Goal: Communication & Community: Answer question/provide support

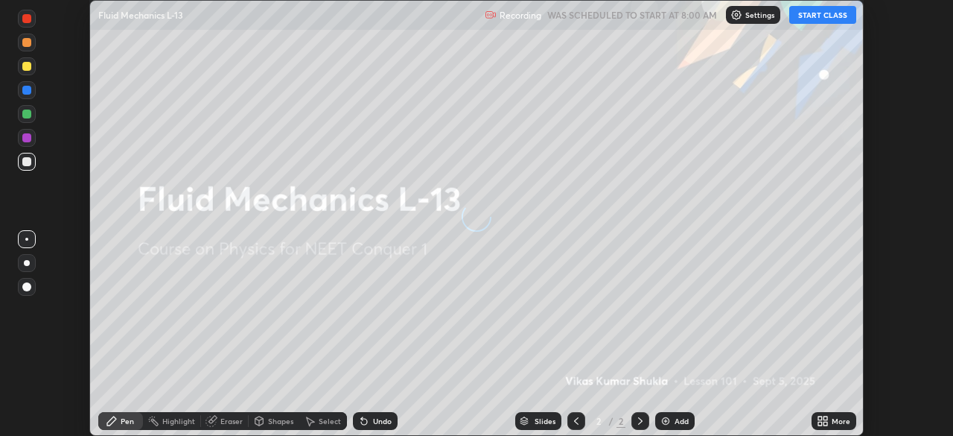
scroll to position [436, 952]
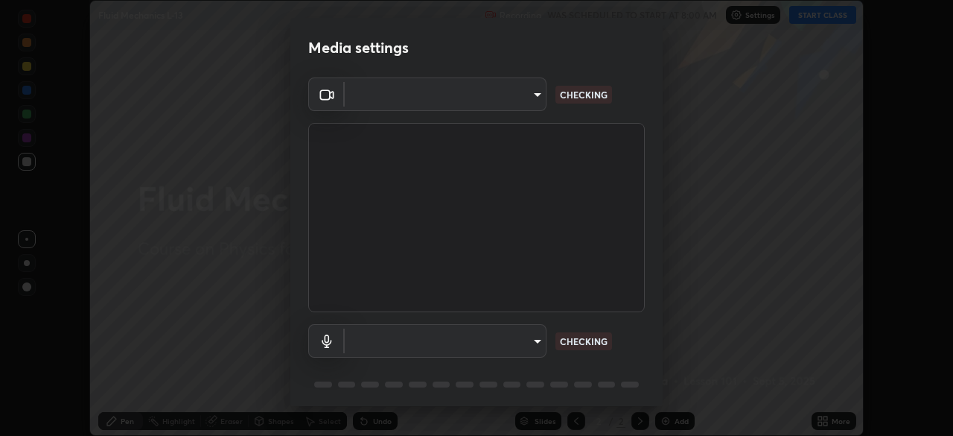
type input "ef407f58ae65e10c1af5a040b6eccf178273e27ca296938399710cc3d85b5032"
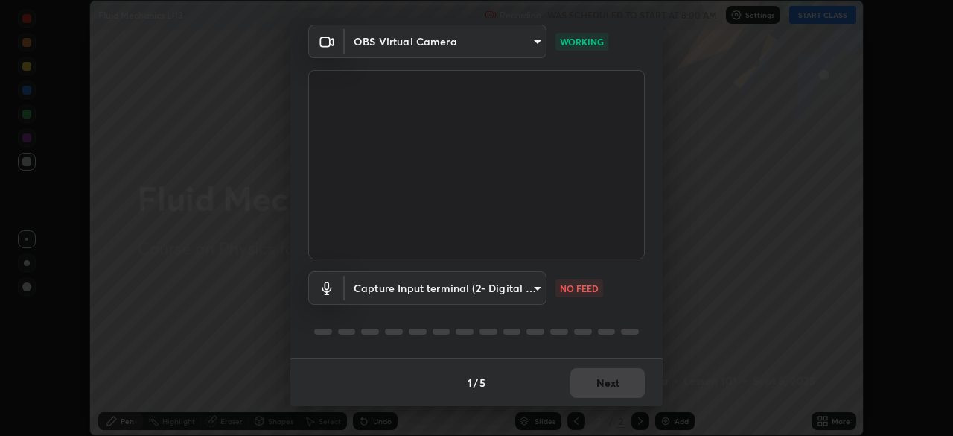
click at [533, 291] on body "Erase all Fluid Mechanics L-13 Recording WAS SCHEDULED TO START AT 8:00 AM Sett…" at bounding box center [476, 218] width 953 height 436
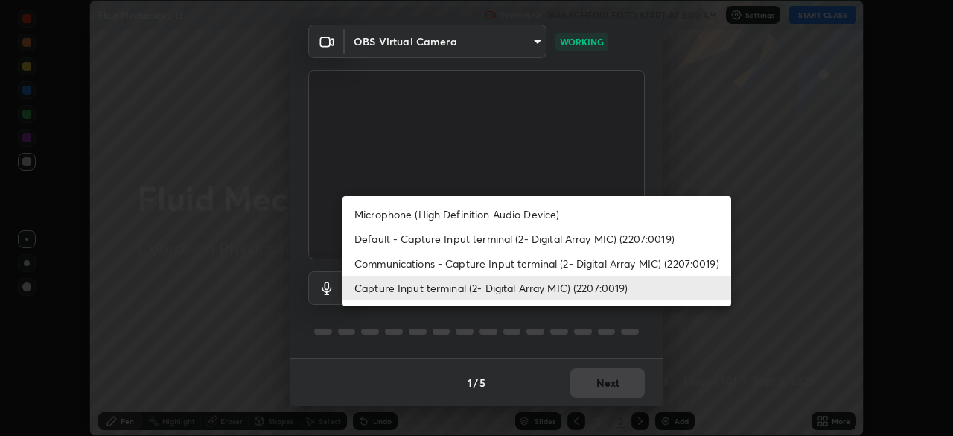
click at [591, 262] on li "Communications - Capture Input terminal (2- Digital Array MIC) (2207:0019)" at bounding box center [536, 263] width 389 height 25
type input "communications"
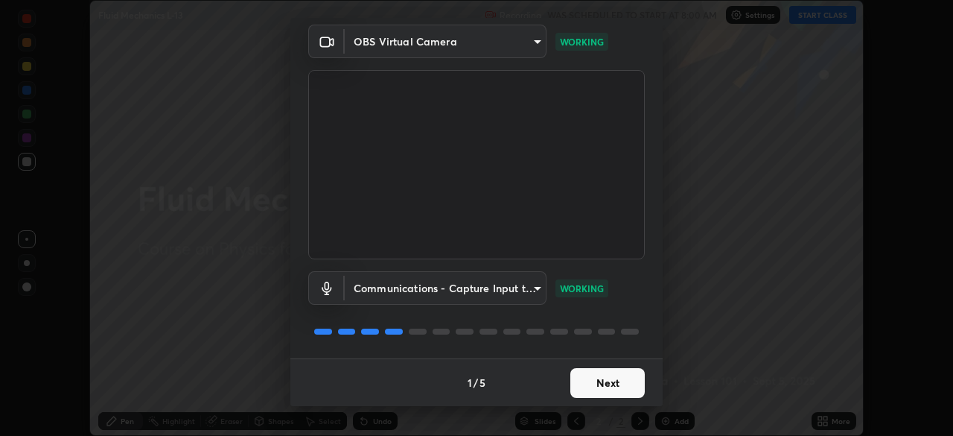
click at [622, 380] on button "Next" at bounding box center [607, 383] width 74 height 30
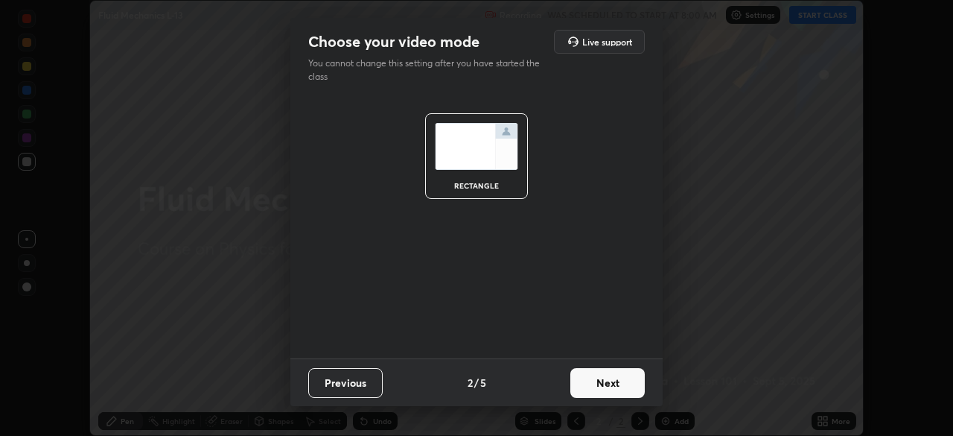
click at [629, 382] on button "Next" at bounding box center [607, 383] width 74 height 30
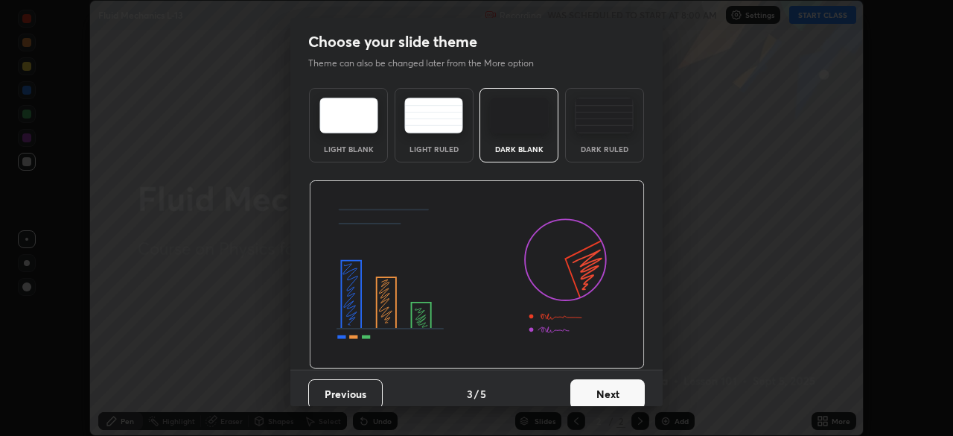
click at [638, 385] on button "Next" at bounding box center [607, 394] width 74 height 30
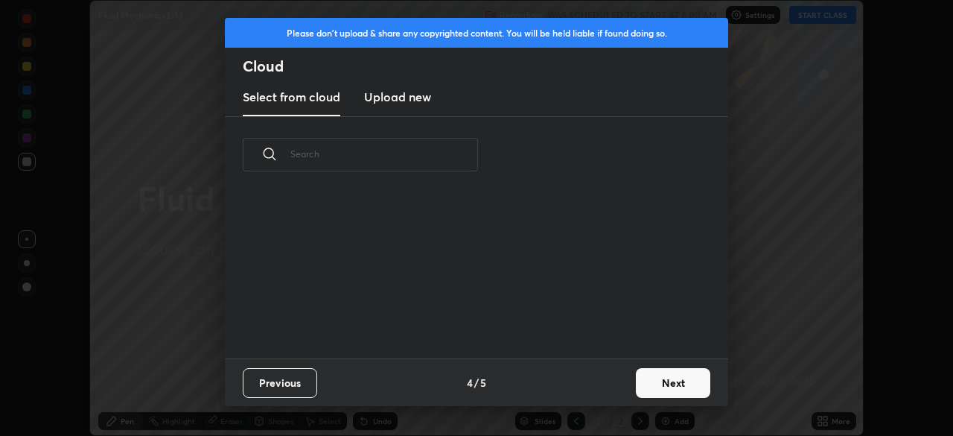
click at [688, 382] on button "Next" at bounding box center [673, 383] width 74 height 30
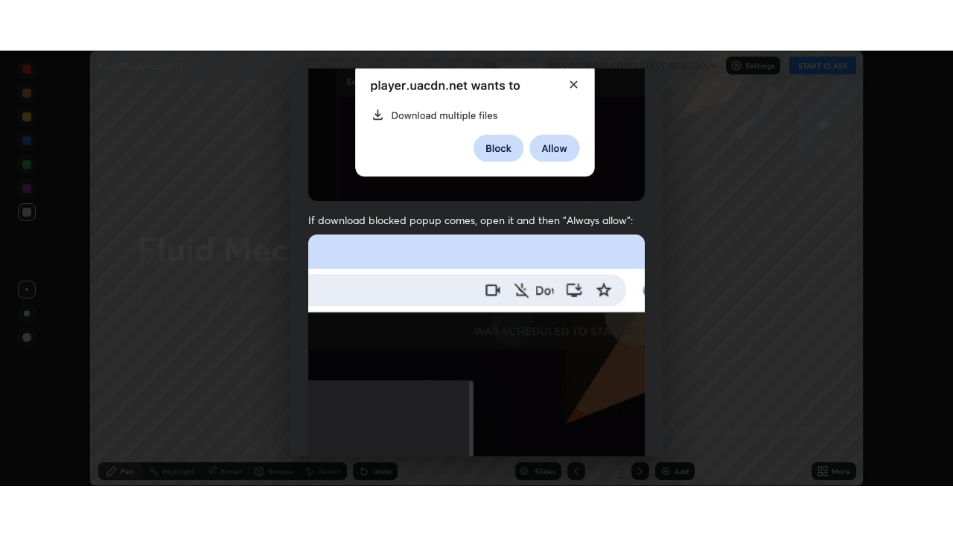
scroll to position [357, 0]
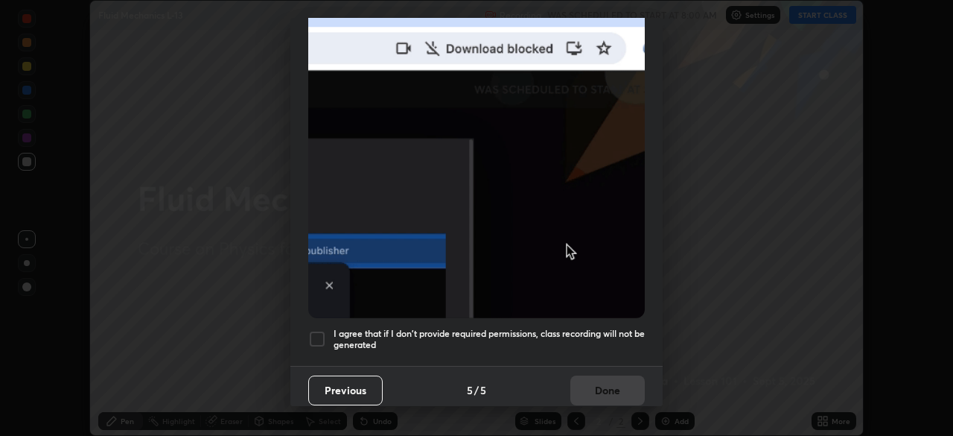
click at [326, 331] on div "I agree that if I don't provide required permissions, class recording will not …" at bounding box center [476, 339] width 337 height 18
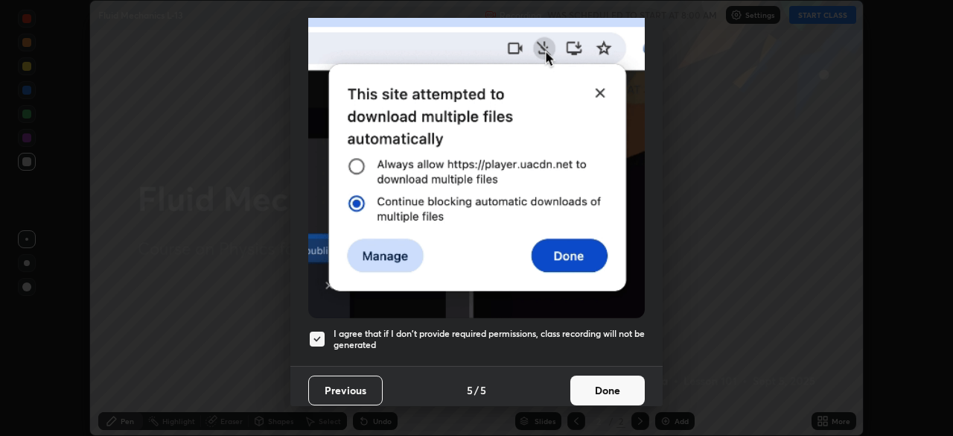
click at [597, 382] on button "Done" at bounding box center [607, 390] width 74 height 30
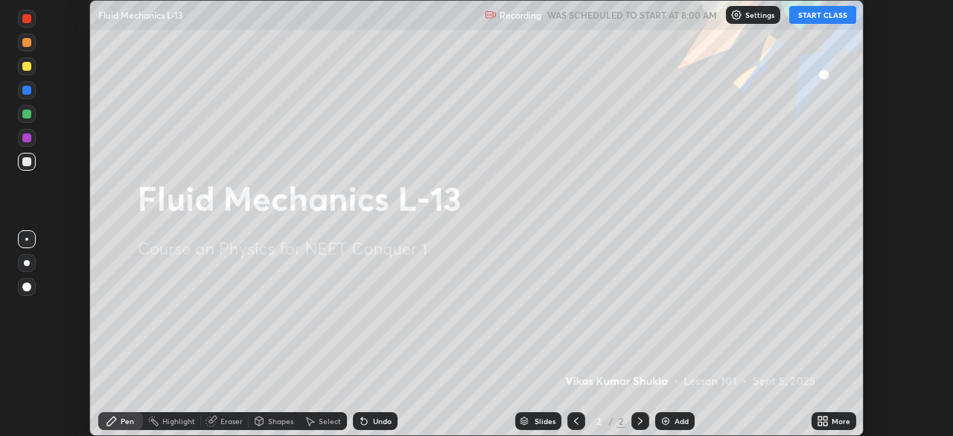
click at [815, 14] on button "START CLASS" at bounding box center [822, 15] width 67 height 18
click at [815, 413] on div "More" at bounding box center [834, 421] width 45 height 18
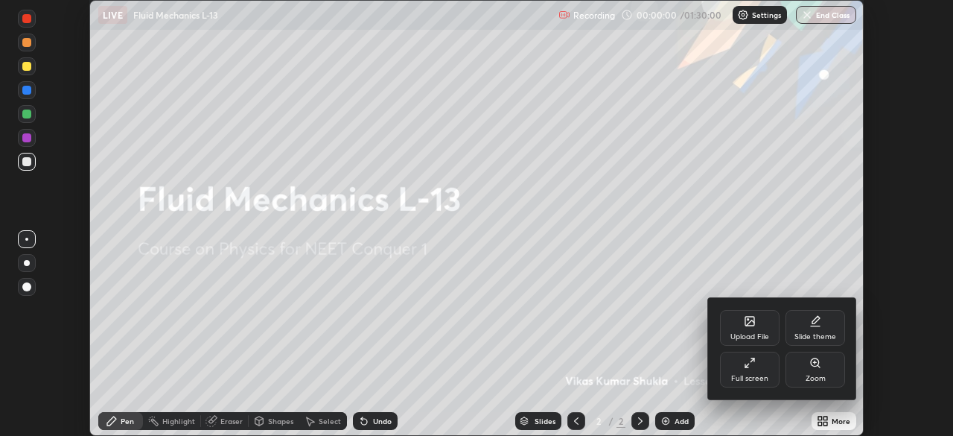
click at [742, 369] on div "Full screen" at bounding box center [750, 369] width 60 height 36
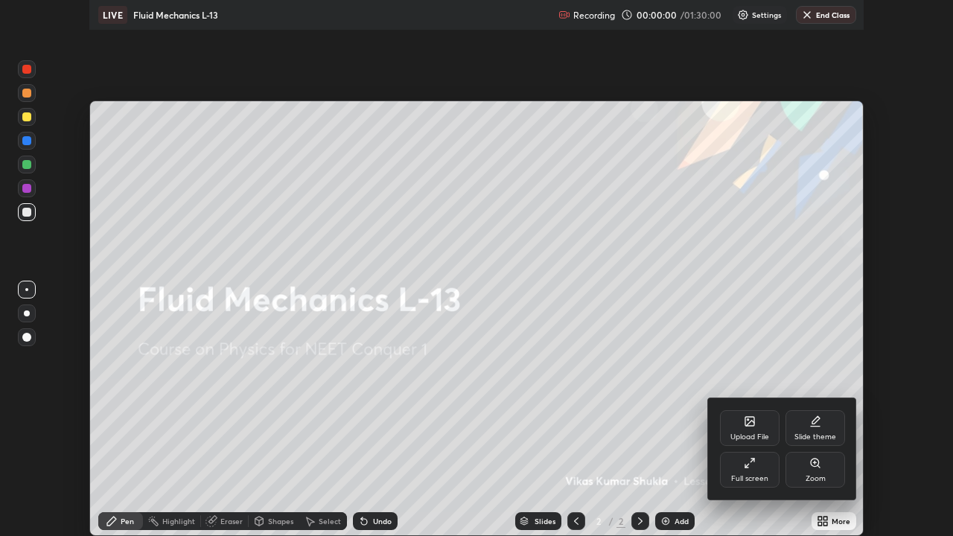
scroll to position [536, 953]
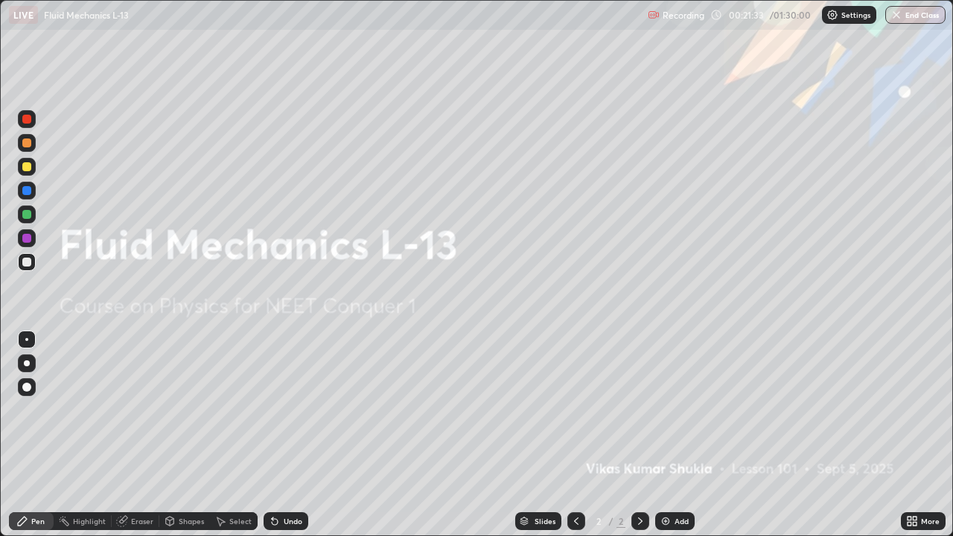
click at [674, 435] on div "Add" at bounding box center [674, 521] width 39 height 18
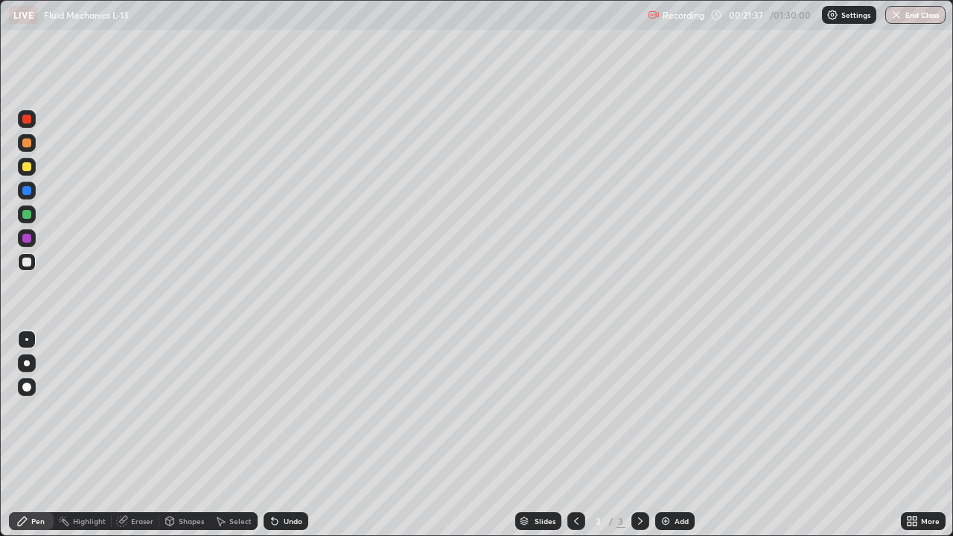
click at [30, 167] on div at bounding box center [26, 166] width 9 height 9
click at [666, 435] on img at bounding box center [666, 521] width 12 height 12
click at [191, 435] on div "Shapes" at bounding box center [184, 521] width 51 height 18
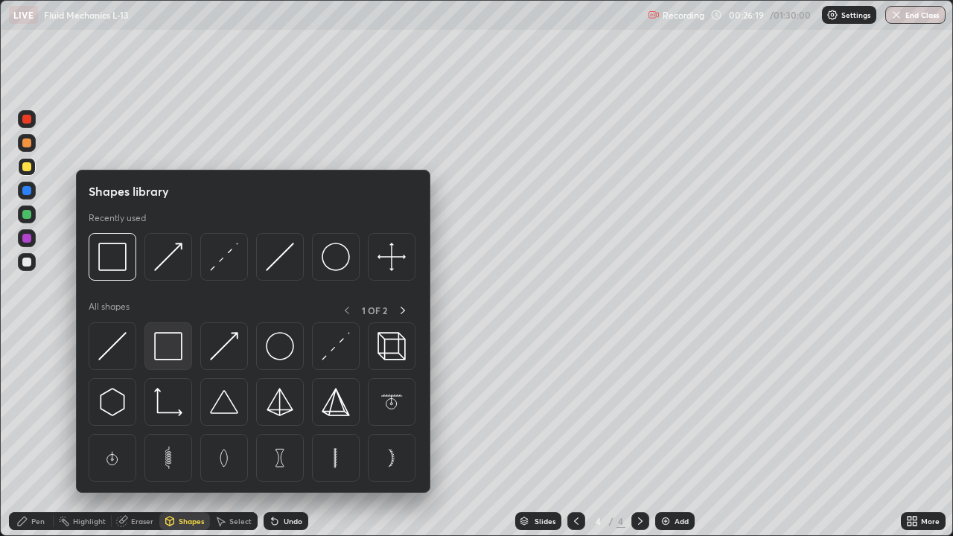
click at [165, 345] on img at bounding box center [168, 346] width 28 height 28
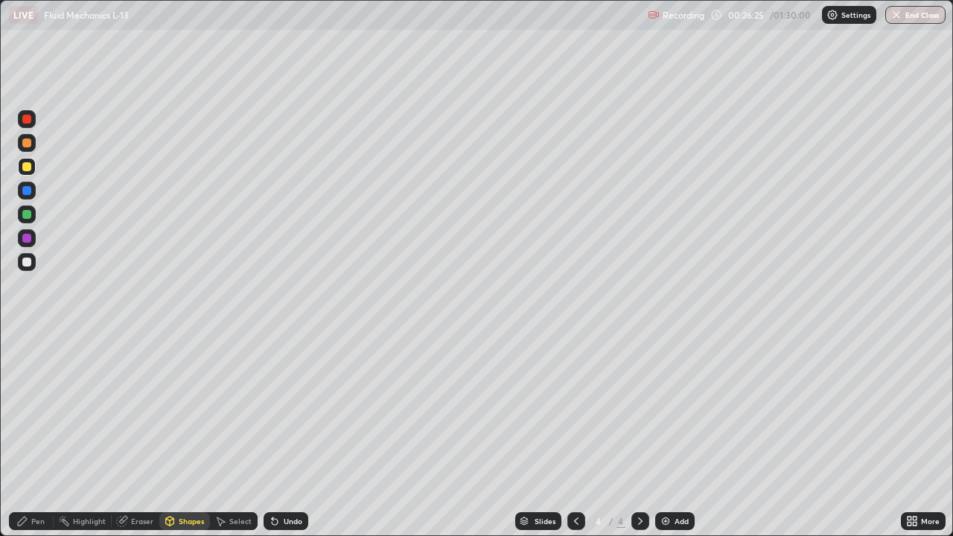
click at [143, 435] on div "Eraser" at bounding box center [142, 520] width 22 height 7
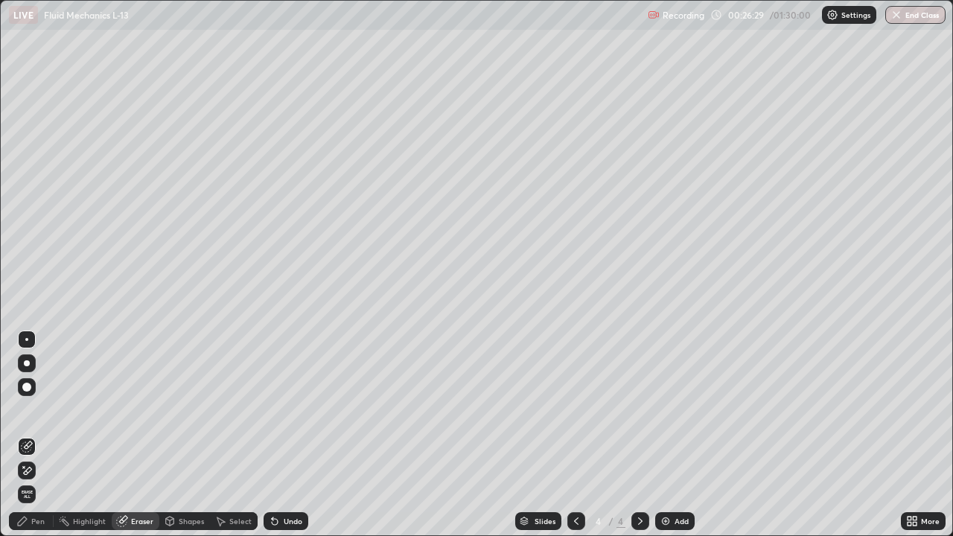
click at [191, 435] on div "Shapes" at bounding box center [191, 520] width 25 height 7
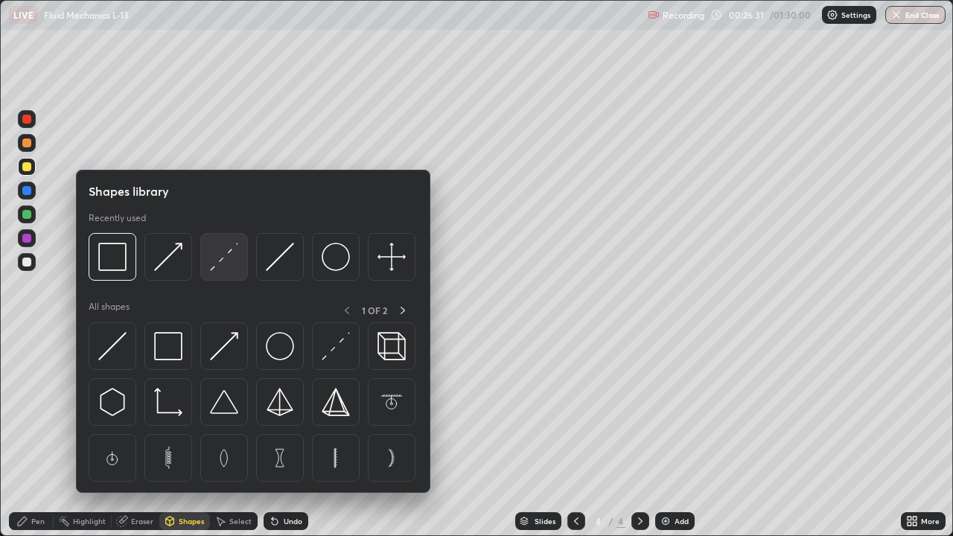
click at [223, 258] on img at bounding box center [224, 257] width 28 height 28
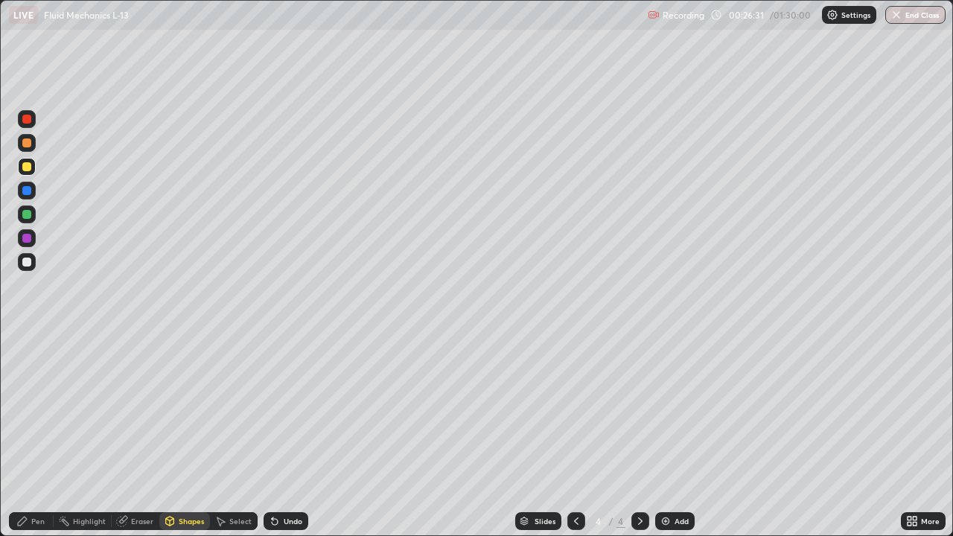
click at [27, 191] on div at bounding box center [26, 190] width 9 height 9
click at [190, 435] on div "Shapes" at bounding box center [191, 520] width 25 height 7
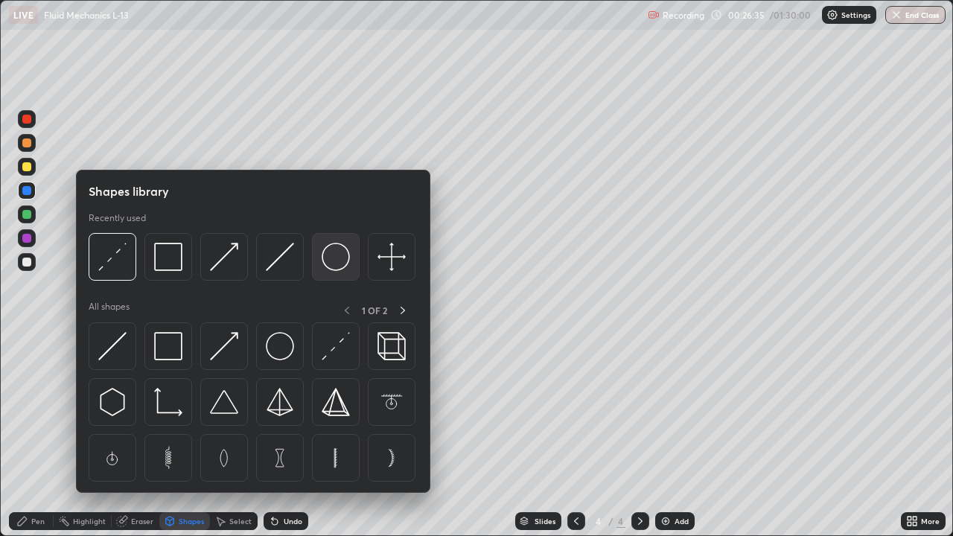
click at [332, 261] on img at bounding box center [336, 257] width 28 height 28
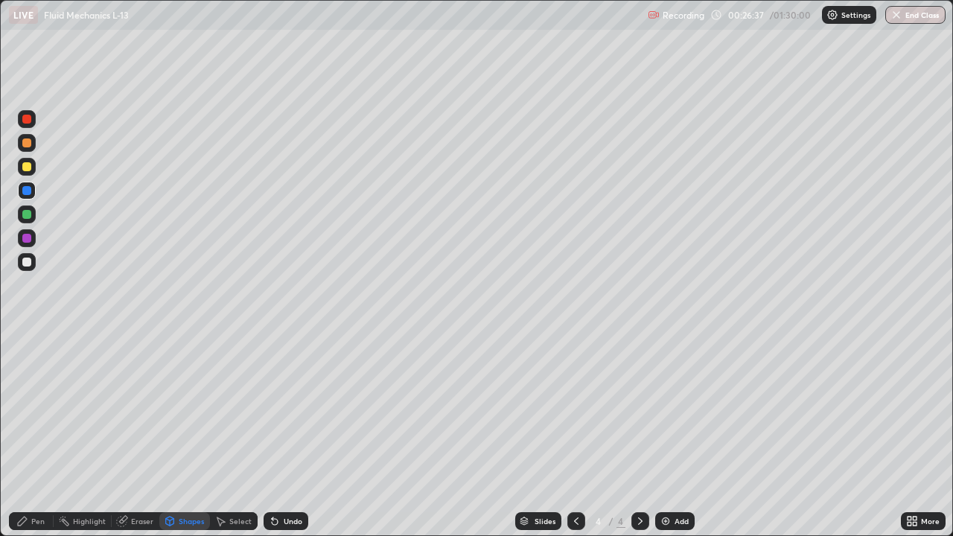
click at [25, 118] on div at bounding box center [26, 119] width 9 height 9
click at [191, 435] on div "Shapes" at bounding box center [184, 521] width 51 height 18
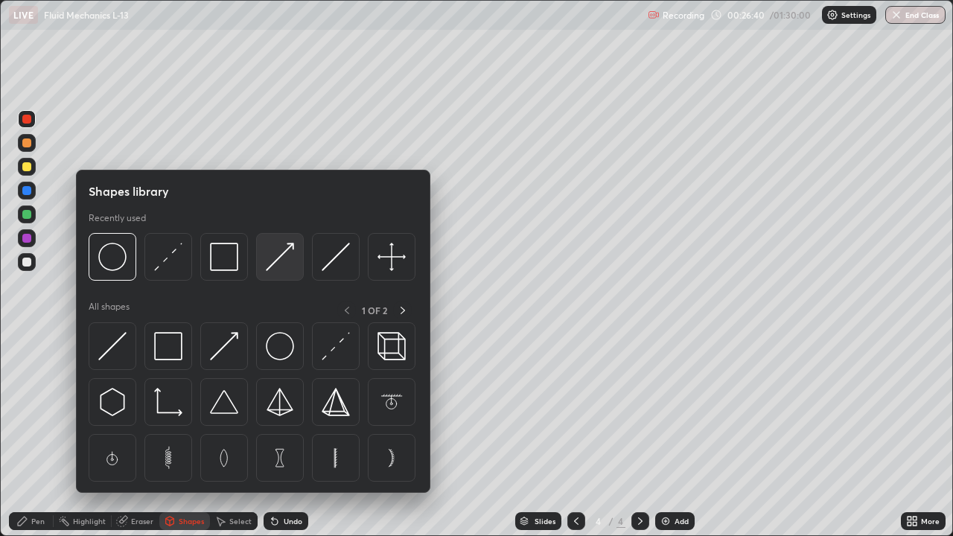
click at [277, 266] on img at bounding box center [280, 257] width 28 height 28
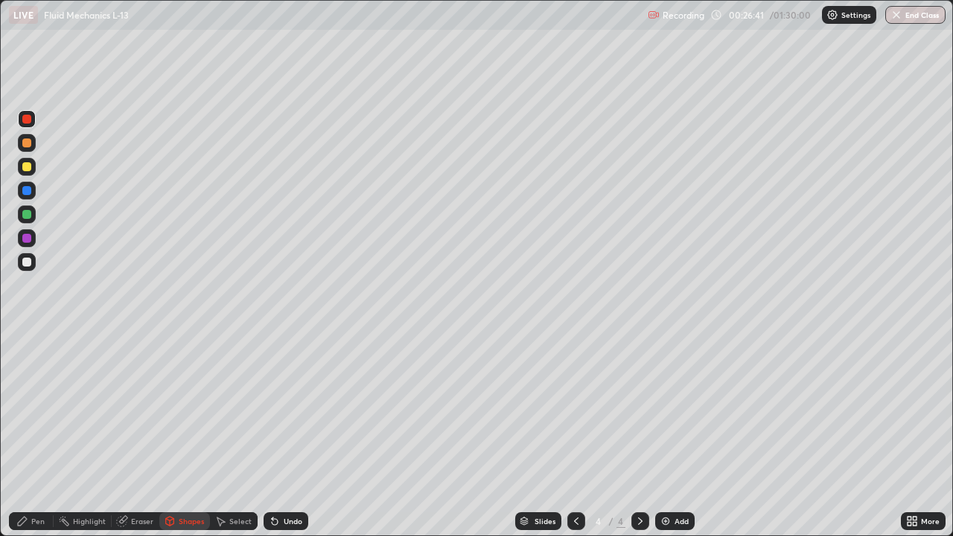
click at [25, 192] on div at bounding box center [26, 190] width 9 height 9
click at [34, 435] on div "Pen" at bounding box center [37, 520] width 13 height 7
click at [28, 263] on div at bounding box center [26, 262] width 9 height 9
click at [295, 435] on div "Undo" at bounding box center [293, 520] width 19 height 7
click at [672, 435] on div "Add" at bounding box center [674, 521] width 39 height 18
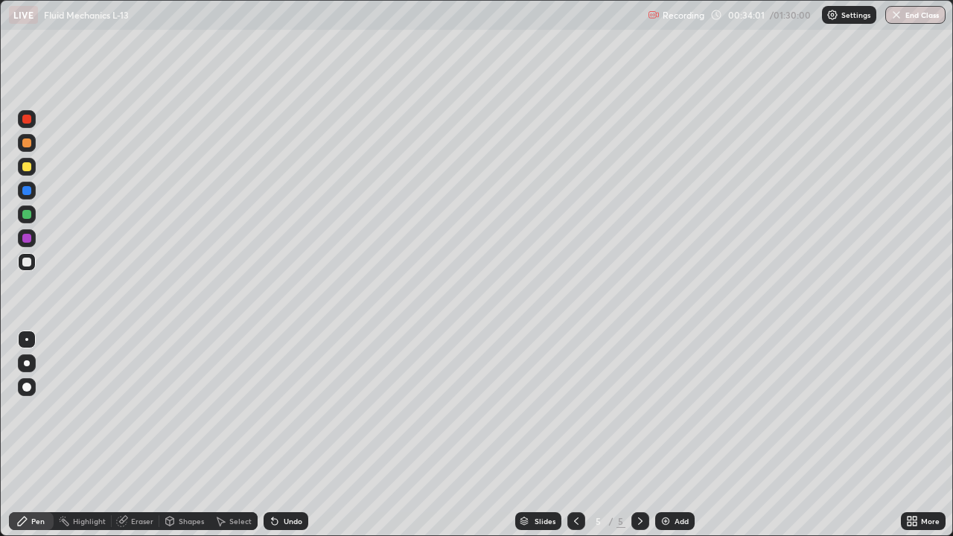
click at [28, 164] on div at bounding box center [26, 166] width 9 height 9
click at [187, 435] on div "Shapes" at bounding box center [191, 520] width 25 height 7
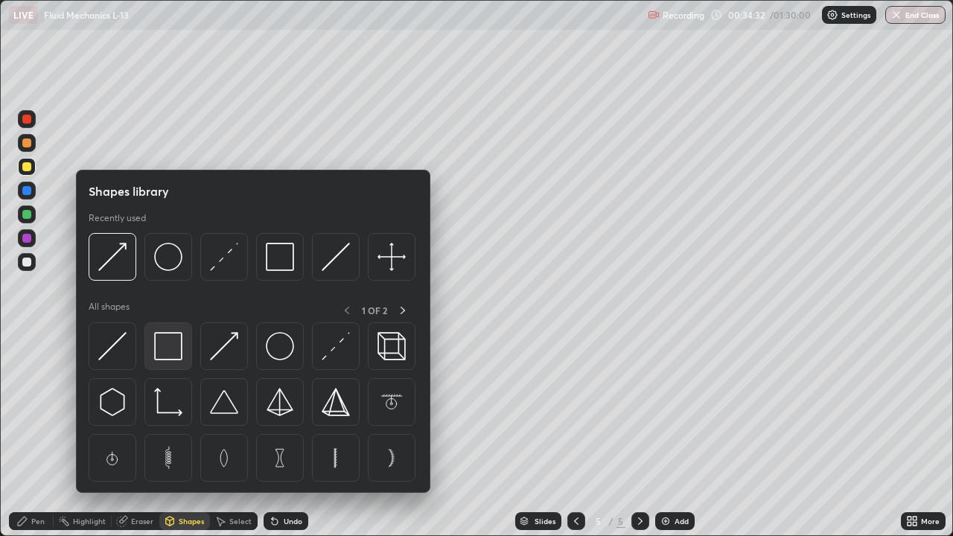
click at [180, 347] on img at bounding box center [168, 346] width 28 height 28
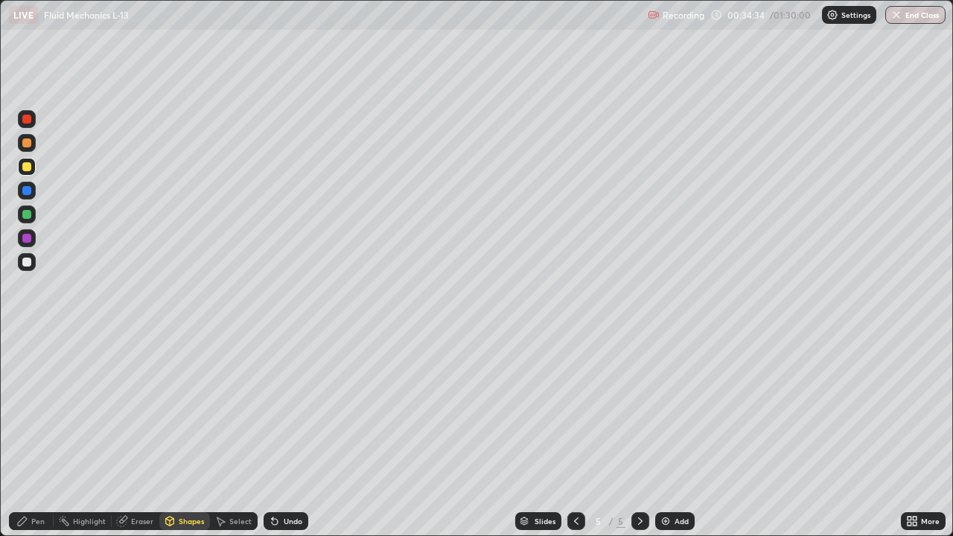
click at [32, 143] on div at bounding box center [27, 143] width 18 height 18
click at [141, 435] on div "Eraser" at bounding box center [142, 520] width 22 height 7
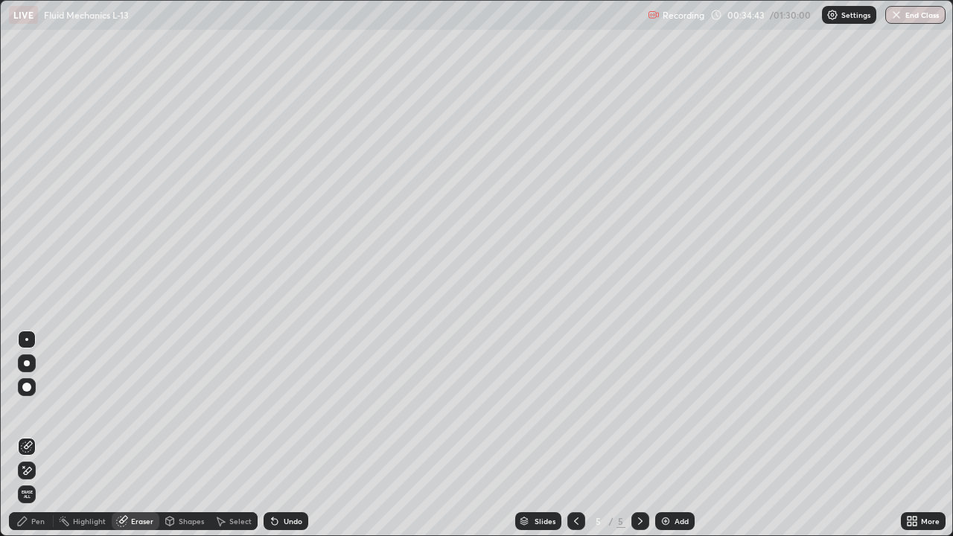
click at [42, 435] on div "Pen" at bounding box center [37, 520] width 13 height 7
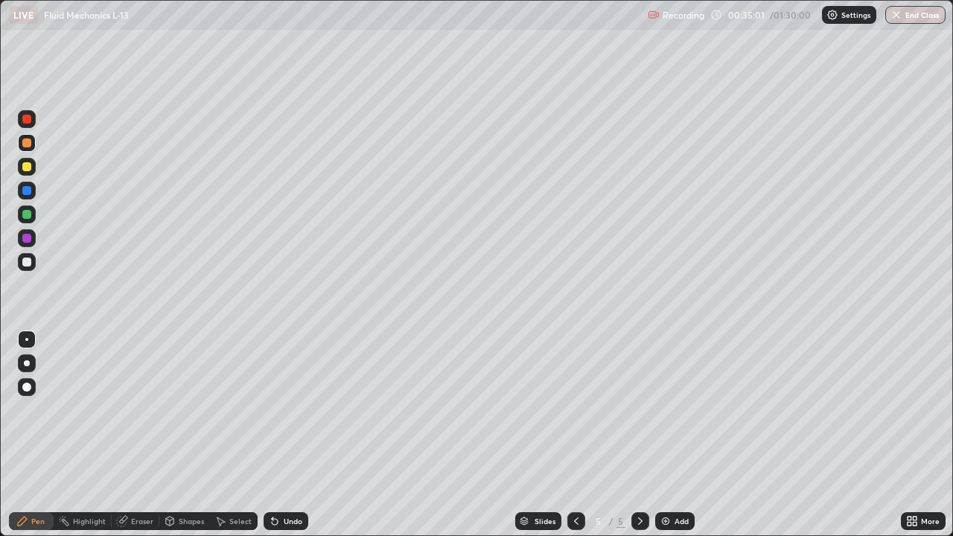
click at [190, 435] on div "Shapes" at bounding box center [184, 521] width 51 height 18
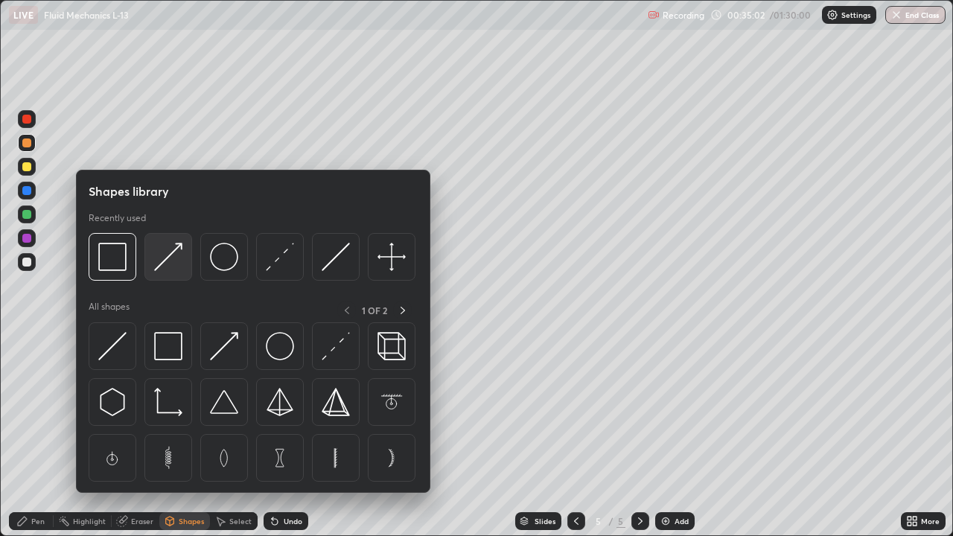
click at [168, 258] on img at bounding box center [168, 257] width 28 height 28
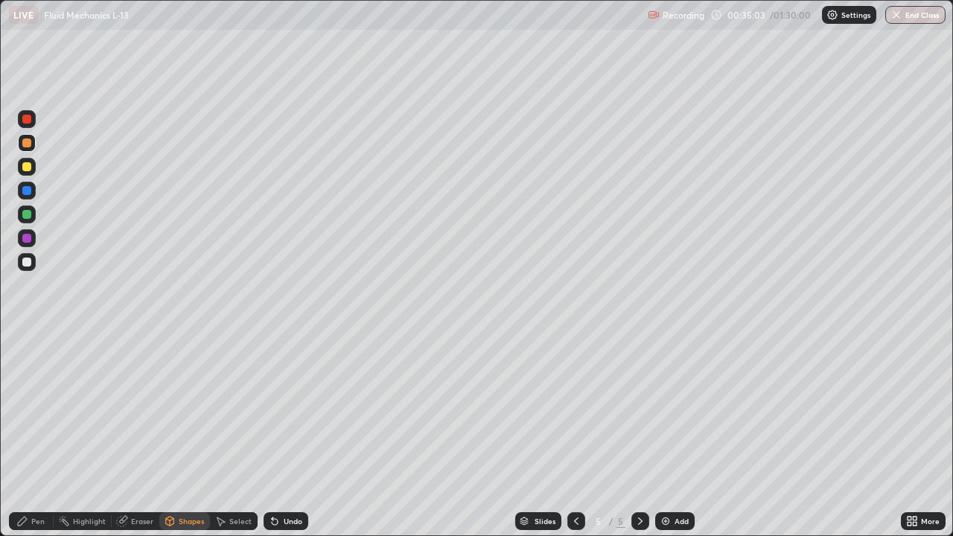
click at [28, 189] on div at bounding box center [26, 190] width 9 height 9
click at [27, 218] on div at bounding box center [26, 214] width 9 height 9
click at [35, 435] on div "Pen" at bounding box center [37, 520] width 13 height 7
click at [28, 238] on div at bounding box center [26, 238] width 9 height 9
click at [186, 435] on div "Shapes" at bounding box center [191, 520] width 25 height 7
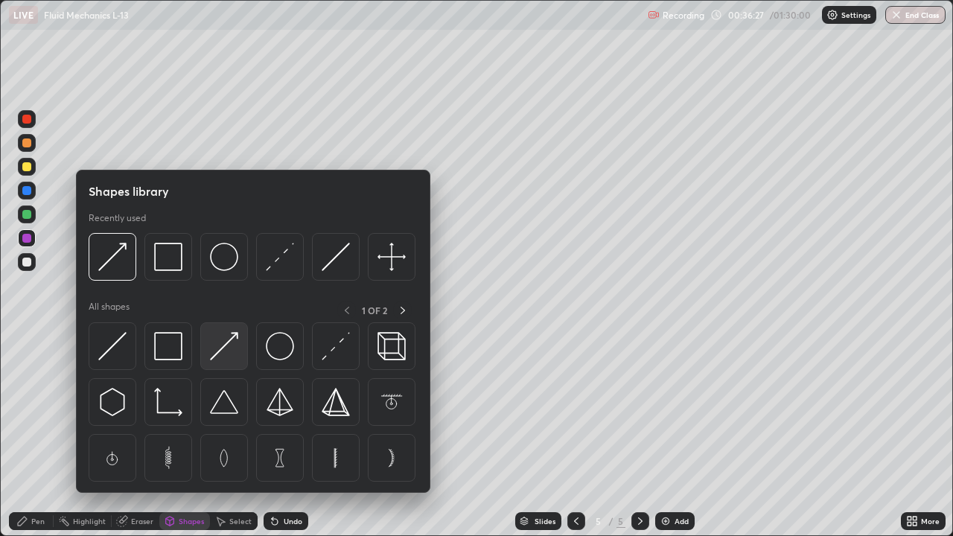
click at [227, 337] on img at bounding box center [224, 346] width 28 height 28
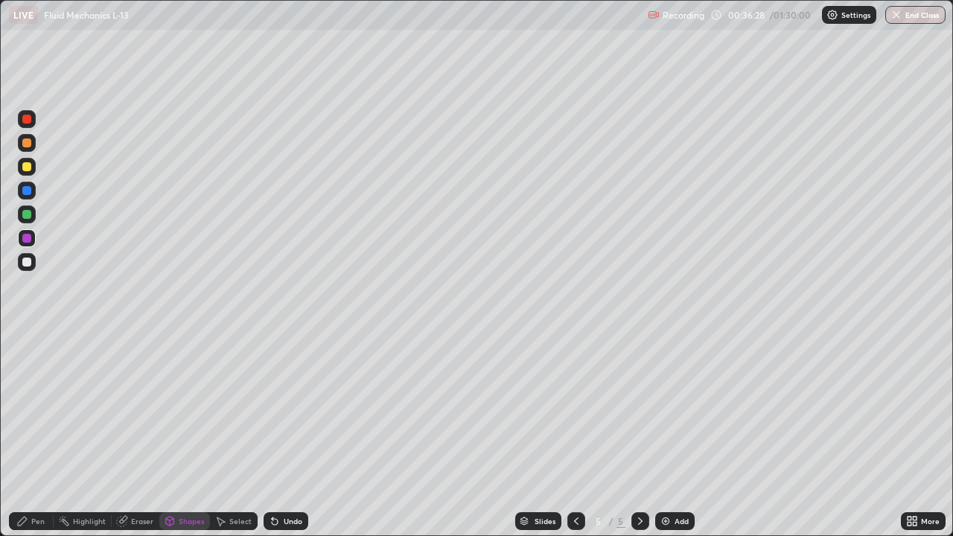
click at [26, 256] on div at bounding box center [27, 262] width 18 height 18
click at [24, 435] on icon at bounding box center [22, 521] width 9 height 9
click at [28, 239] on div at bounding box center [26, 238] width 9 height 9
click at [292, 435] on div "Undo" at bounding box center [293, 520] width 19 height 7
click at [284, 435] on div "Undo" at bounding box center [293, 520] width 19 height 7
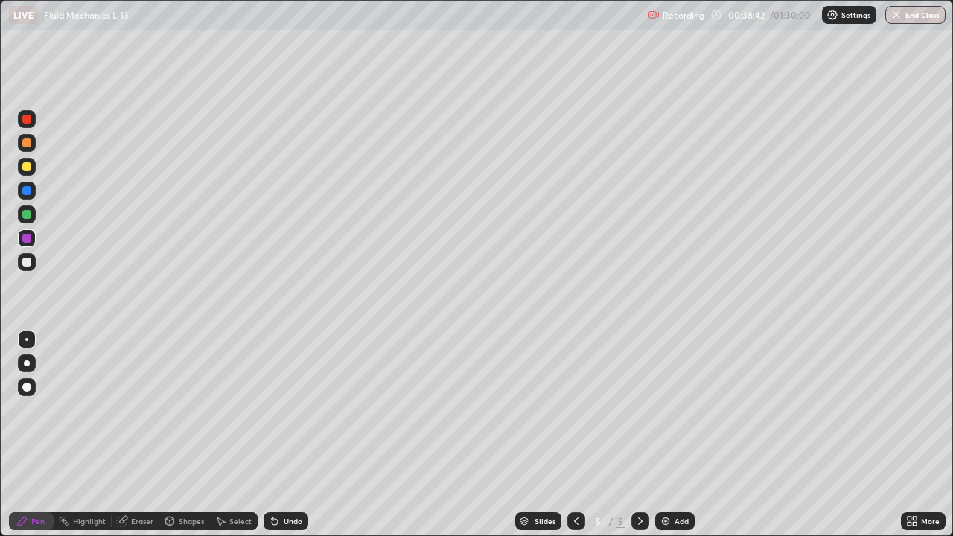
click at [284, 435] on div "Undo" at bounding box center [293, 520] width 19 height 7
click at [280, 435] on div "Undo" at bounding box center [286, 521] width 45 height 18
click at [284, 435] on div "Undo" at bounding box center [293, 520] width 19 height 7
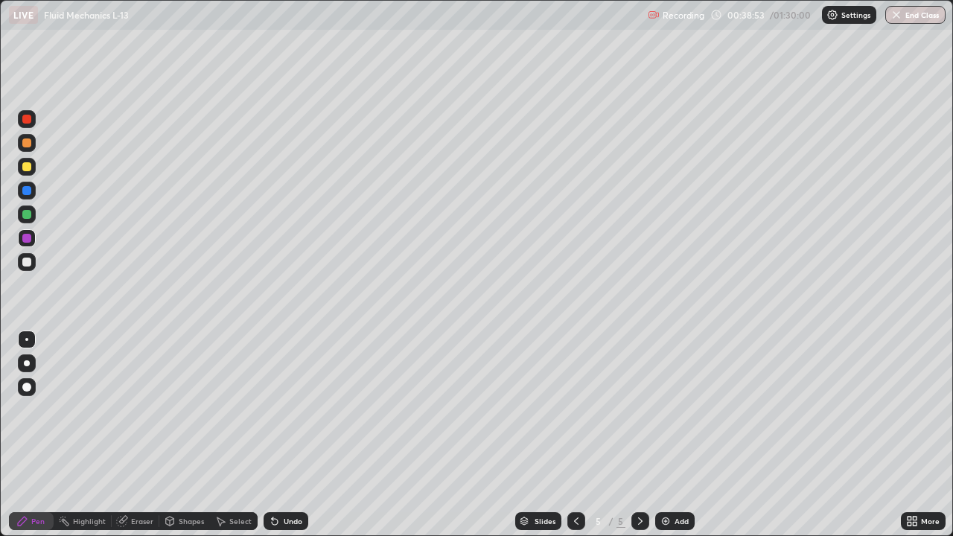
click at [25, 261] on div at bounding box center [26, 262] width 9 height 9
click at [242, 435] on div "Select" at bounding box center [240, 520] width 22 height 7
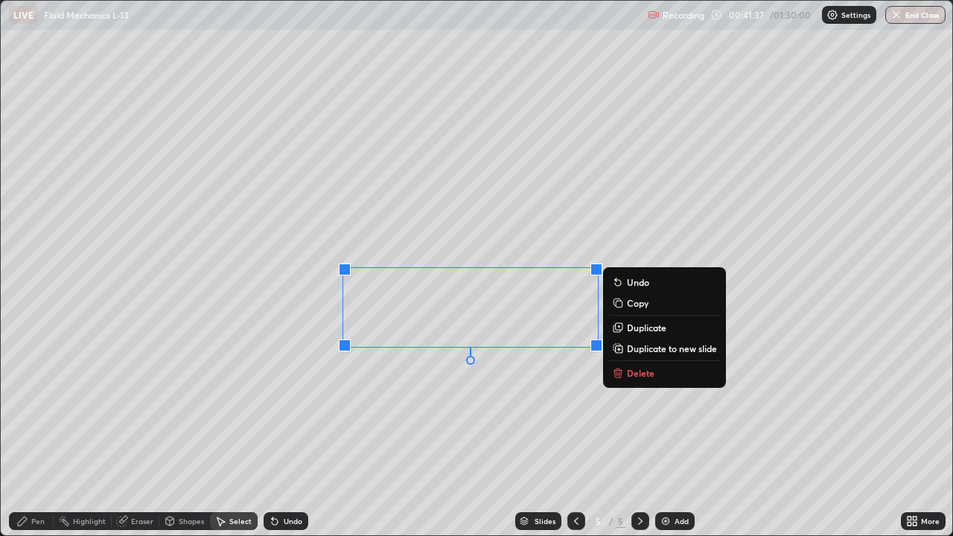
click at [650, 346] on p "Duplicate to new slide" at bounding box center [672, 348] width 90 height 12
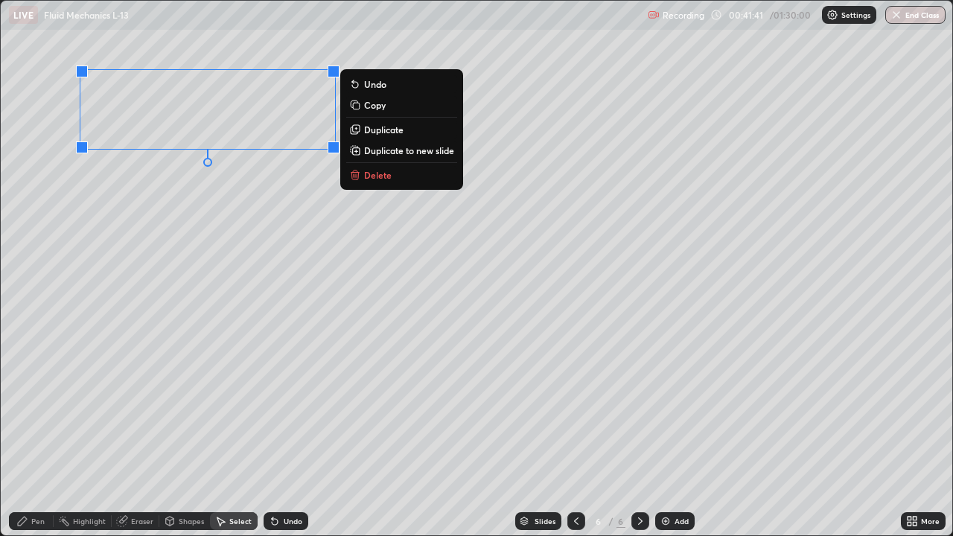
click at [147, 256] on div "0 ° Undo Copy Duplicate Duplicate to new slide Delete" at bounding box center [477, 268] width 952 height 535
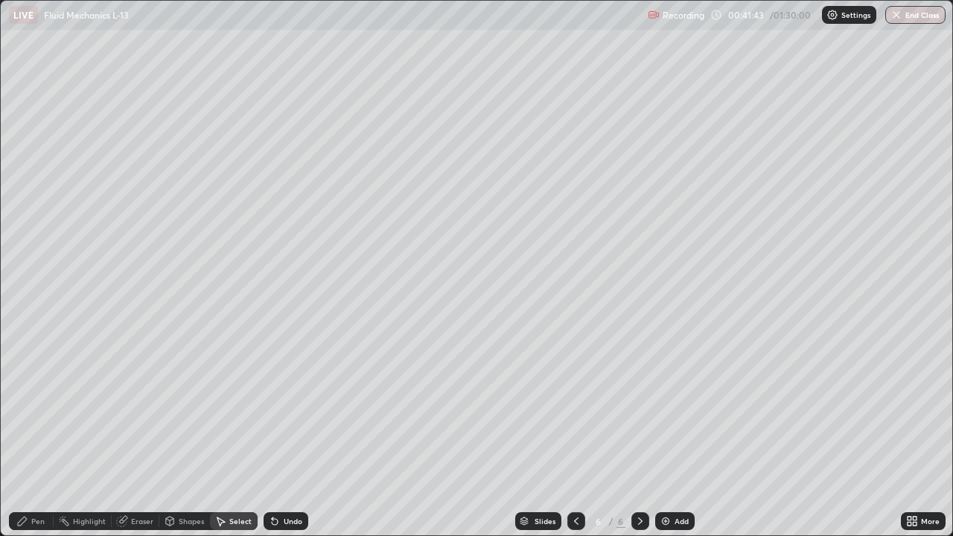
click at [34, 435] on div "Pen" at bounding box center [37, 520] width 13 height 7
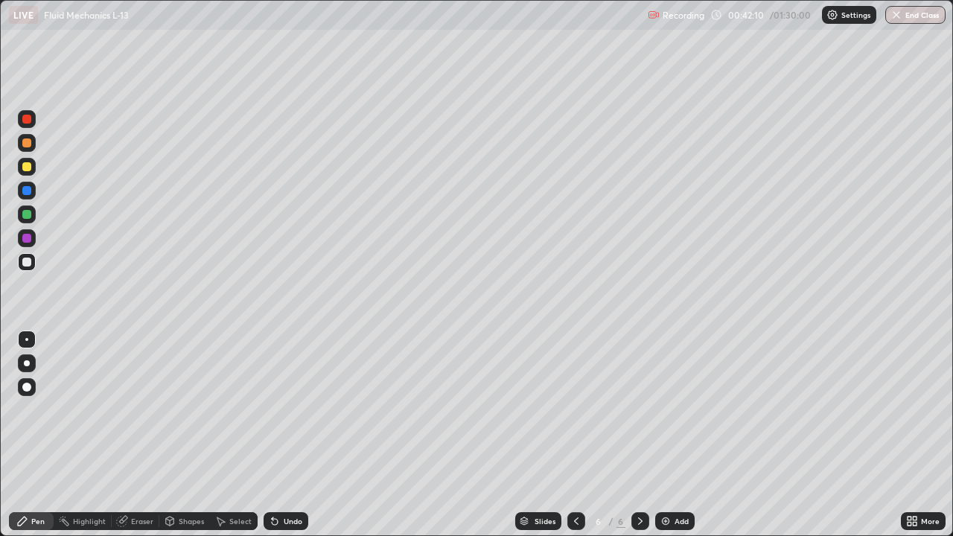
click at [28, 238] on div at bounding box center [26, 238] width 9 height 9
click at [26, 266] on div at bounding box center [26, 262] width 9 height 9
click at [672, 435] on div "Add" at bounding box center [674, 521] width 39 height 18
click at [34, 147] on div at bounding box center [27, 143] width 18 height 18
click at [29, 166] on div at bounding box center [26, 166] width 9 height 9
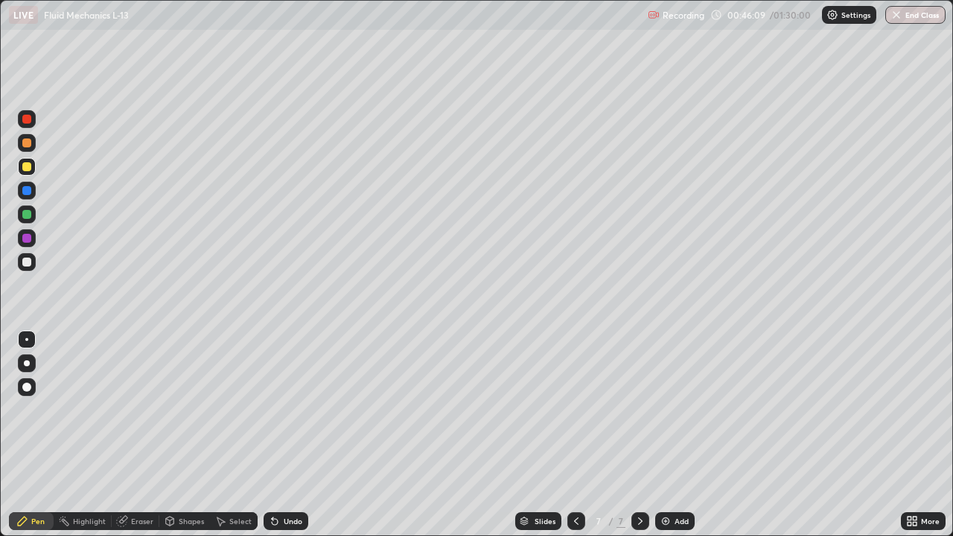
click at [33, 267] on div at bounding box center [27, 262] width 18 height 18
click at [28, 235] on div at bounding box center [26, 238] width 9 height 9
click at [186, 435] on div "Shapes" at bounding box center [191, 520] width 25 height 7
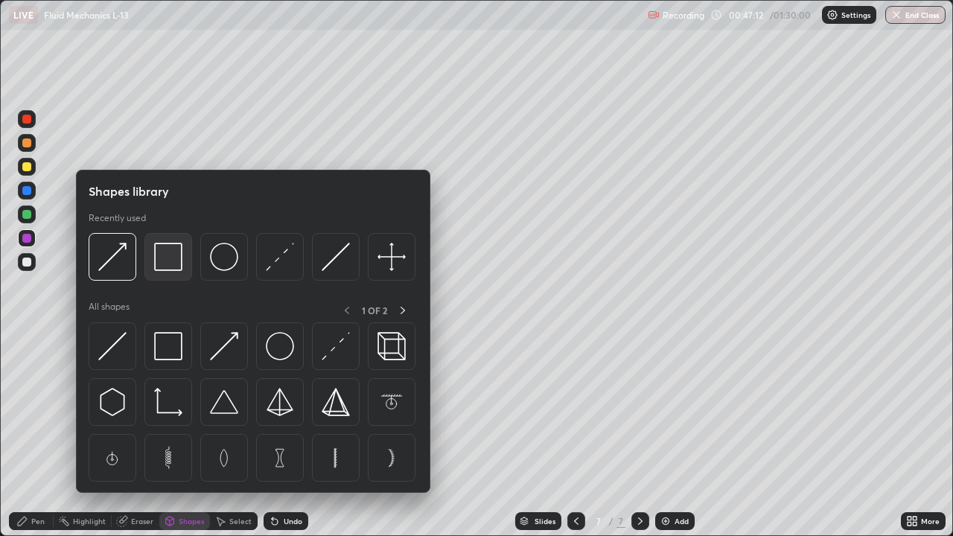
click at [181, 270] on img at bounding box center [168, 257] width 28 height 28
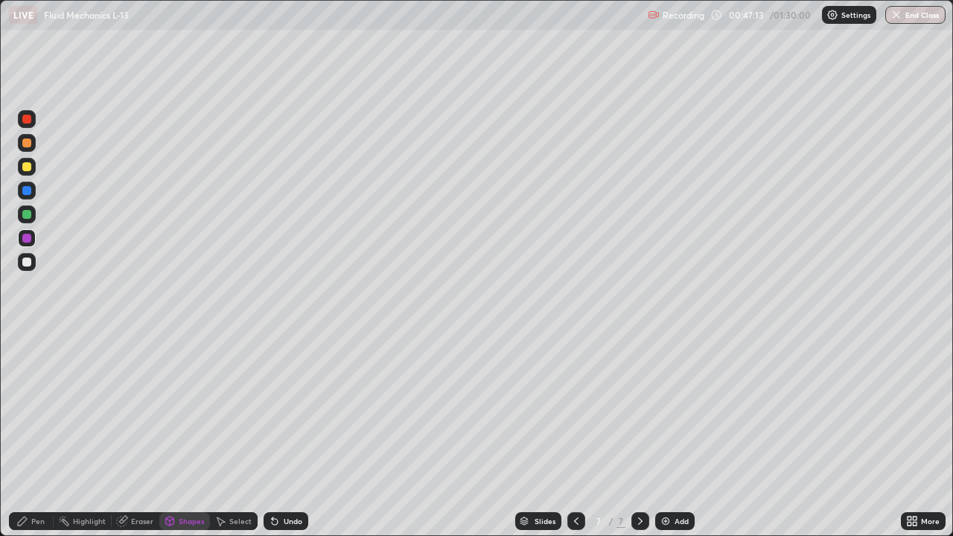
click at [30, 143] on div at bounding box center [26, 142] width 9 height 9
click at [28, 194] on div at bounding box center [26, 190] width 9 height 9
click at [141, 435] on div "Eraser" at bounding box center [142, 520] width 22 height 7
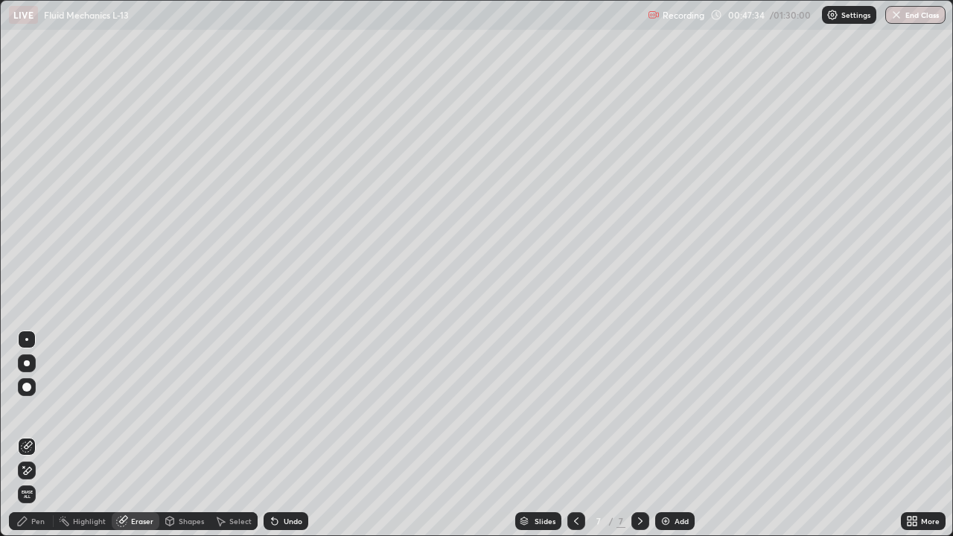
click at [31, 435] on div "Pen" at bounding box center [31, 521] width 45 height 18
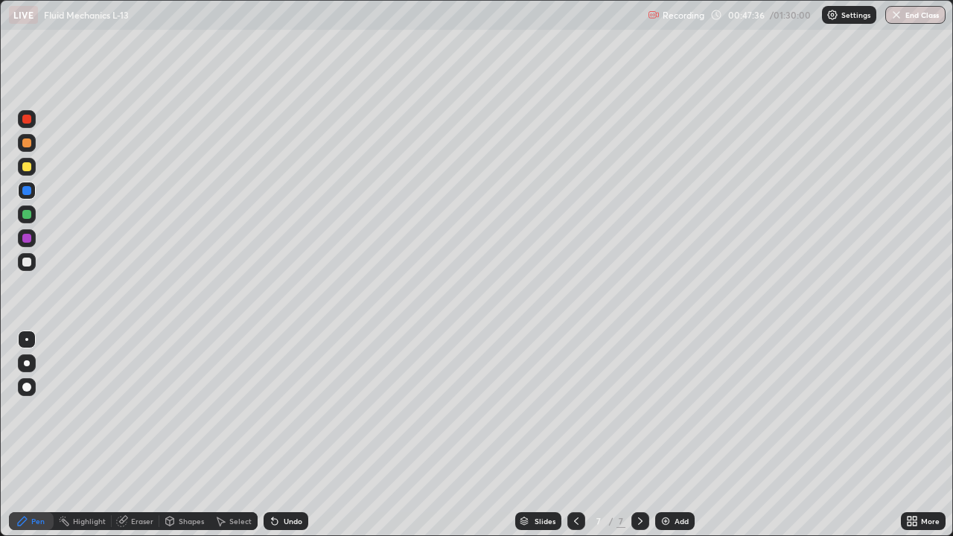
click at [29, 141] on div at bounding box center [26, 142] width 9 height 9
click at [28, 191] on div at bounding box center [26, 190] width 9 height 9
click at [25, 144] on div at bounding box center [26, 142] width 9 height 9
click at [141, 435] on div "Eraser" at bounding box center [142, 520] width 22 height 7
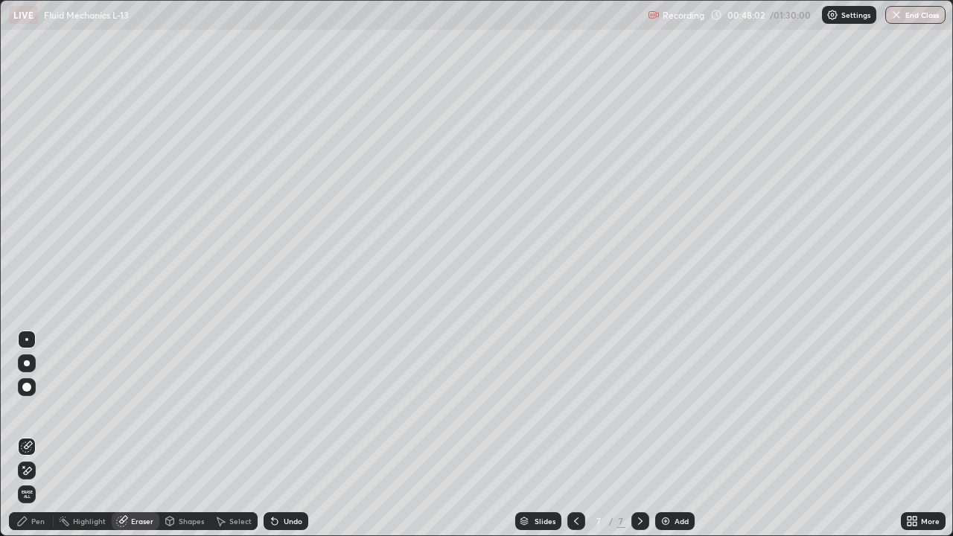
click at [30, 435] on div "Pen" at bounding box center [31, 521] width 45 height 18
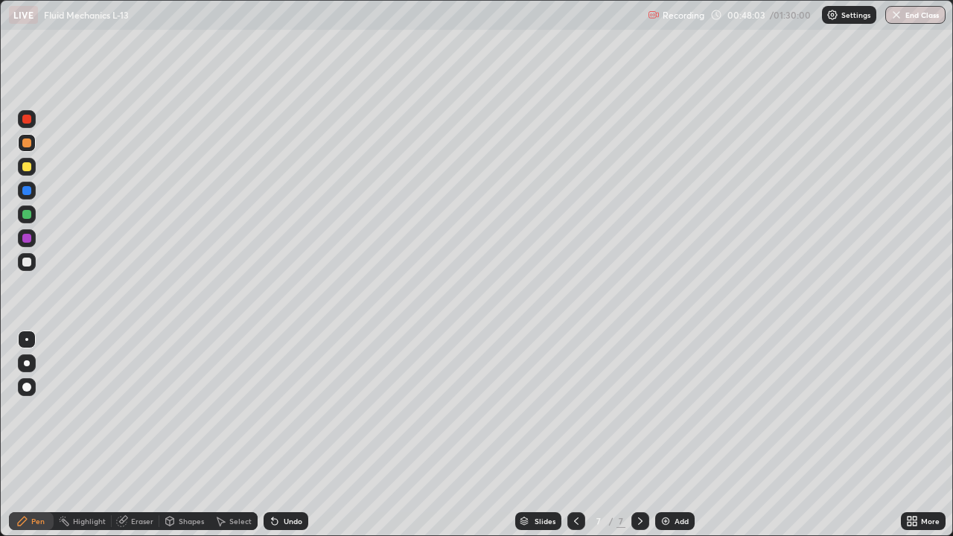
click at [31, 259] on div at bounding box center [26, 262] width 9 height 9
click at [28, 196] on div at bounding box center [27, 191] width 18 height 18
click at [28, 191] on div at bounding box center [26, 190] width 9 height 9
click at [32, 261] on div at bounding box center [27, 262] width 18 height 18
click at [291, 435] on div "Undo" at bounding box center [293, 520] width 19 height 7
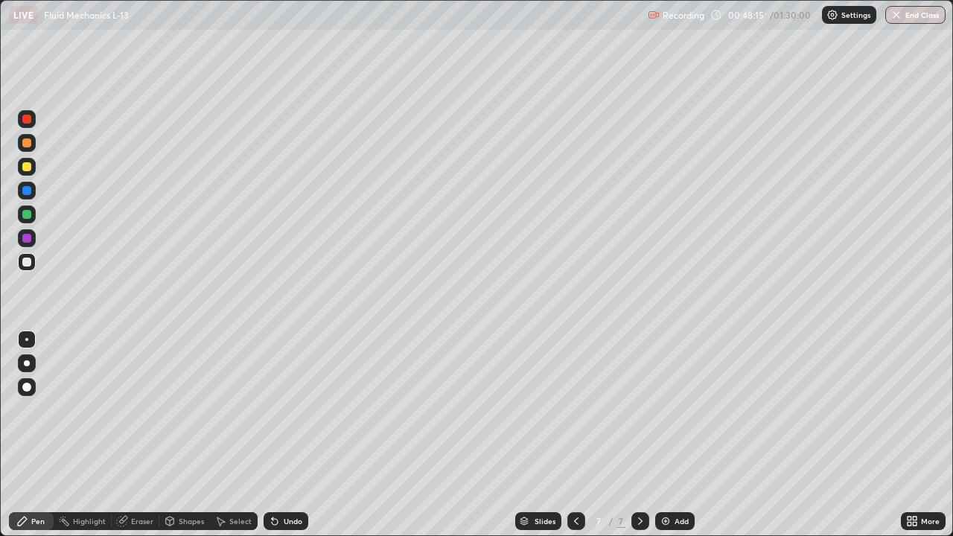
click at [293, 435] on div "Undo" at bounding box center [293, 520] width 19 height 7
click at [28, 215] on div at bounding box center [26, 214] width 9 height 9
click at [27, 168] on div at bounding box center [26, 166] width 9 height 9
click at [692, 435] on div "Add" at bounding box center [674, 521] width 39 height 18
click at [28, 255] on div at bounding box center [27, 262] width 18 height 18
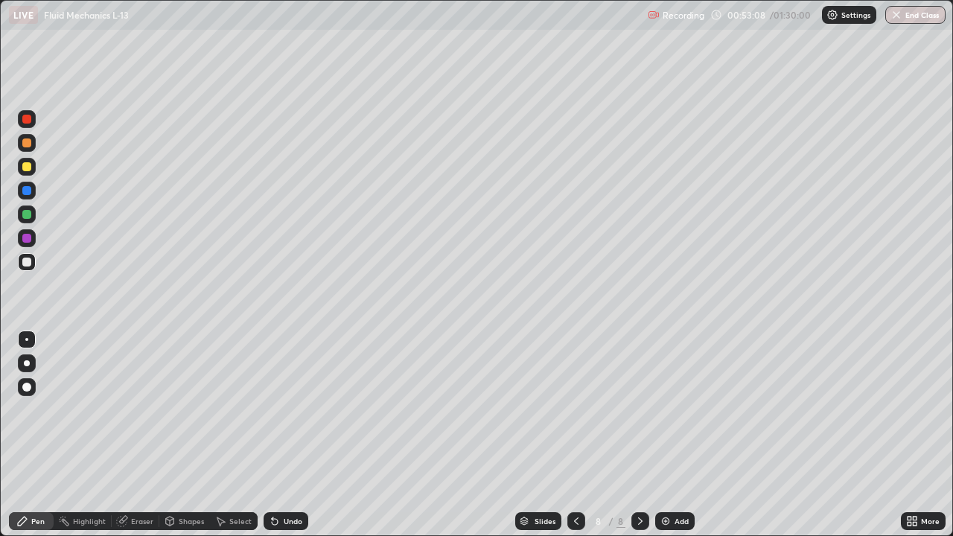
click at [28, 170] on div at bounding box center [26, 166] width 9 height 9
click at [190, 435] on div "Shapes" at bounding box center [191, 520] width 25 height 7
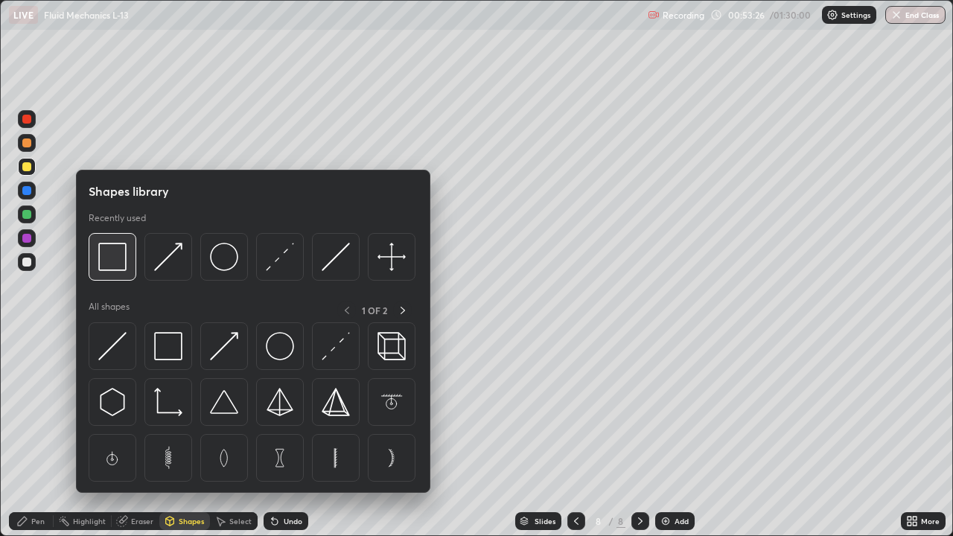
click at [118, 266] on img at bounding box center [112, 257] width 28 height 28
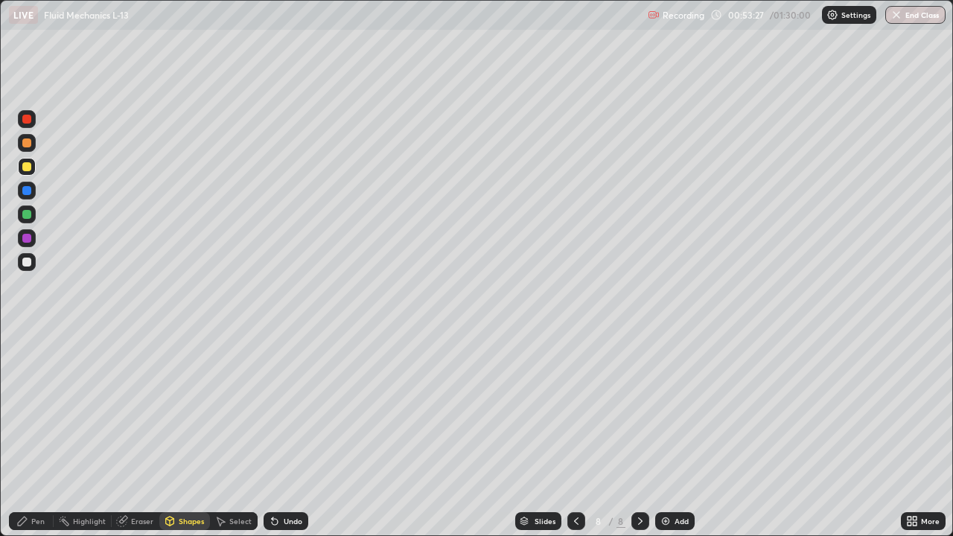
click at [28, 141] on div at bounding box center [26, 142] width 9 height 9
click at [26, 192] on div at bounding box center [26, 190] width 9 height 9
click at [142, 435] on div "Eraser" at bounding box center [142, 520] width 22 height 7
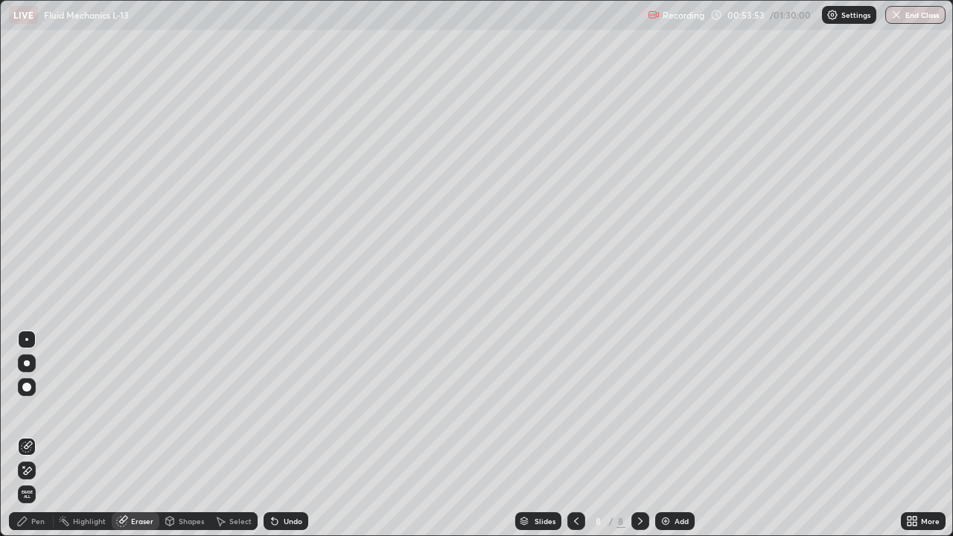
click at [34, 435] on div "Pen" at bounding box center [37, 520] width 13 height 7
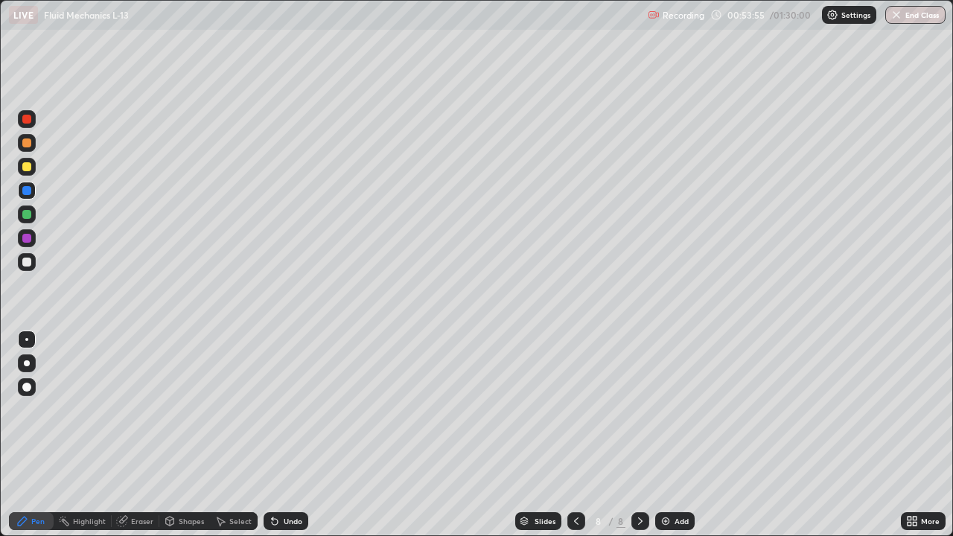
click at [30, 141] on div at bounding box center [26, 142] width 9 height 9
click at [27, 194] on div at bounding box center [26, 190] width 9 height 9
click at [142, 435] on div "Eraser" at bounding box center [142, 520] width 22 height 7
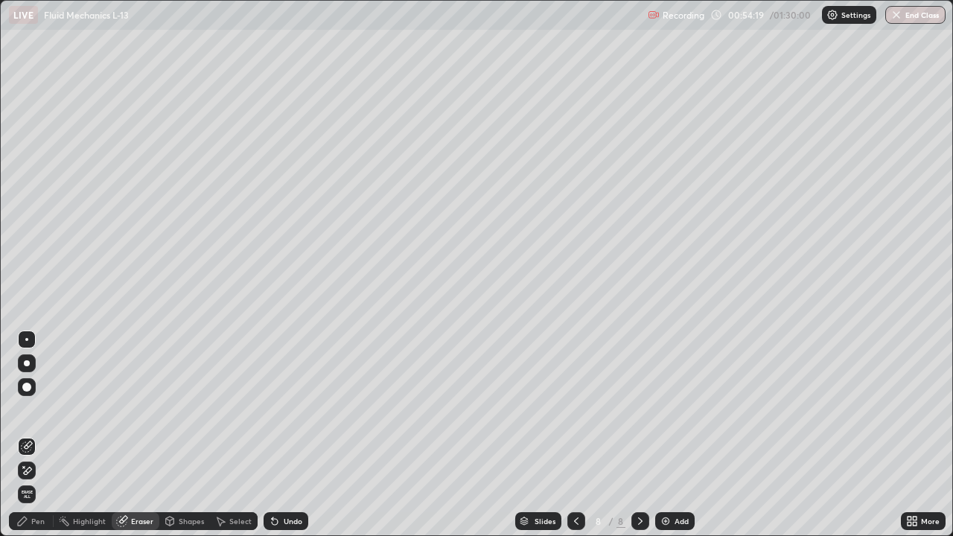
click at [45, 435] on div "Pen" at bounding box center [31, 521] width 45 height 18
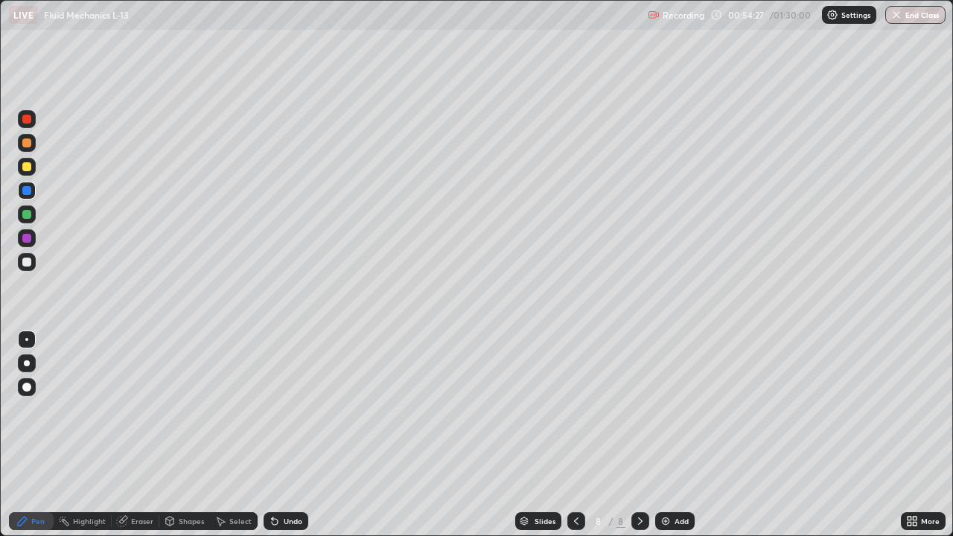
click at [34, 146] on div at bounding box center [27, 143] width 18 height 18
click at [23, 261] on div at bounding box center [26, 262] width 9 height 9
click at [30, 238] on div at bounding box center [26, 238] width 9 height 9
click at [679, 435] on div "Add" at bounding box center [682, 520] width 14 height 7
click at [290, 435] on div "Undo" at bounding box center [293, 520] width 19 height 7
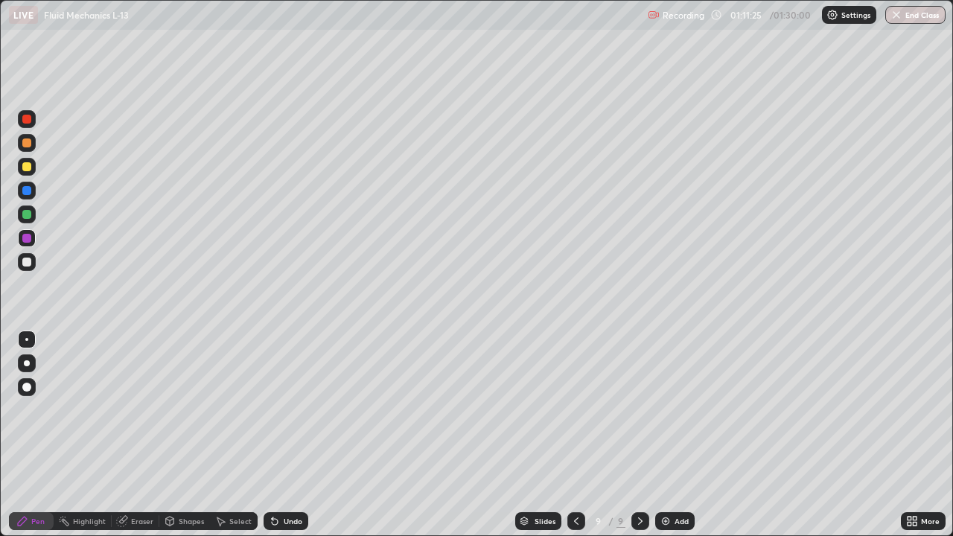
click at [144, 435] on div "Eraser" at bounding box center [142, 520] width 22 height 7
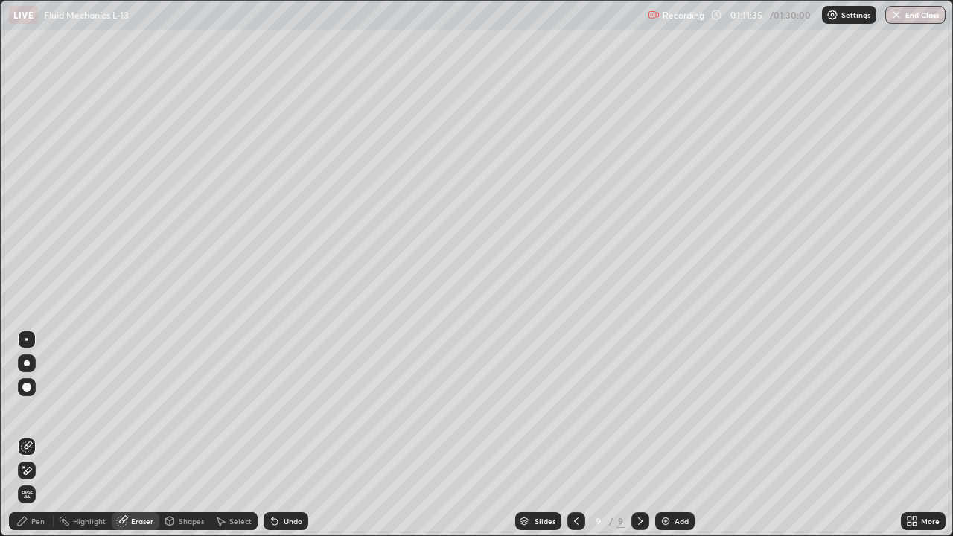
click at [127, 435] on div "Eraser" at bounding box center [136, 521] width 48 height 18
click at [38, 435] on div "Pen" at bounding box center [37, 520] width 13 height 7
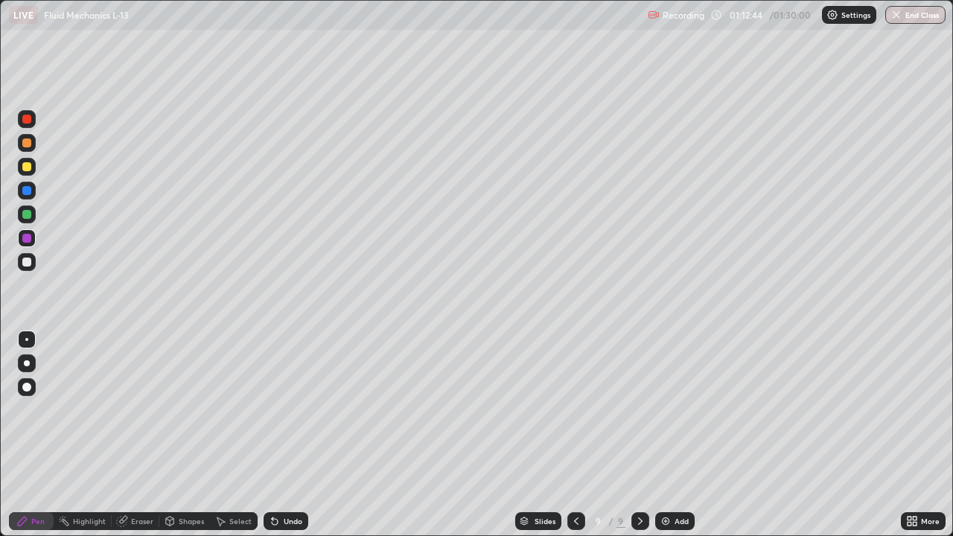
click at [293, 435] on div "Undo" at bounding box center [286, 521] width 45 height 18
click at [27, 217] on div at bounding box center [26, 214] width 9 height 9
click at [919, 16] on button "End Class" at bounding box center [915, 15] width 60 height 18
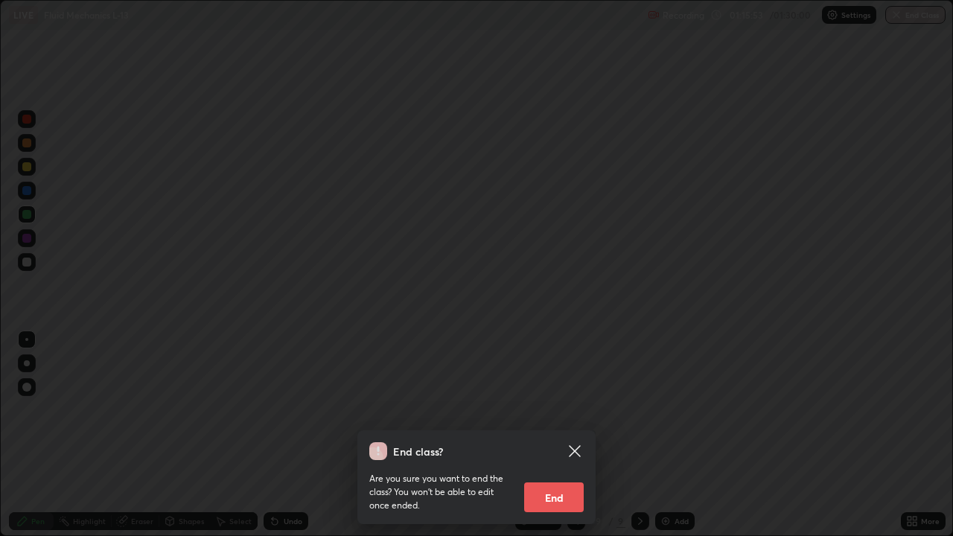
click at [561, 435] on button "End" at bounding box center [554, 497] width 60 height 30
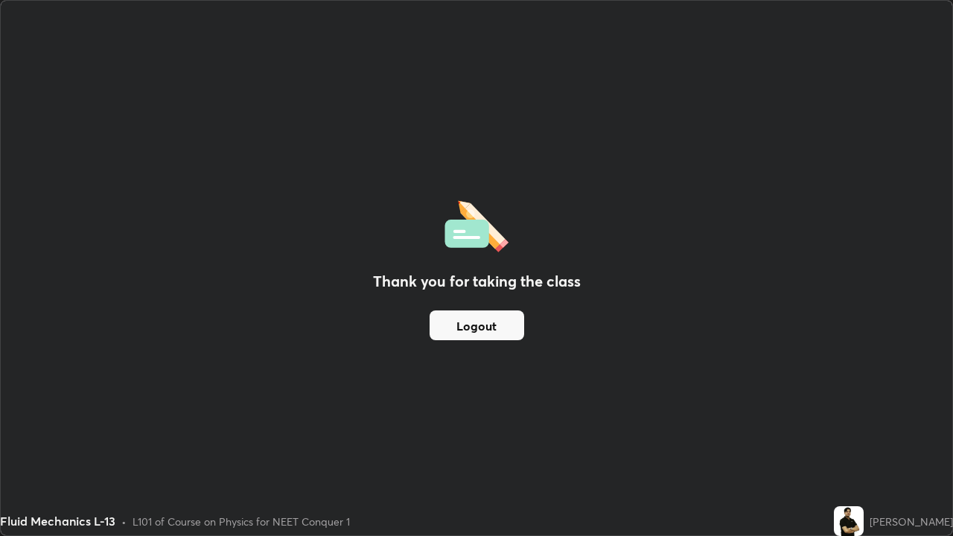
click at [492, 333] on button "Logout" at bounding box center [477, 325] width 95 height 30
